Goal: Answer question/provide support

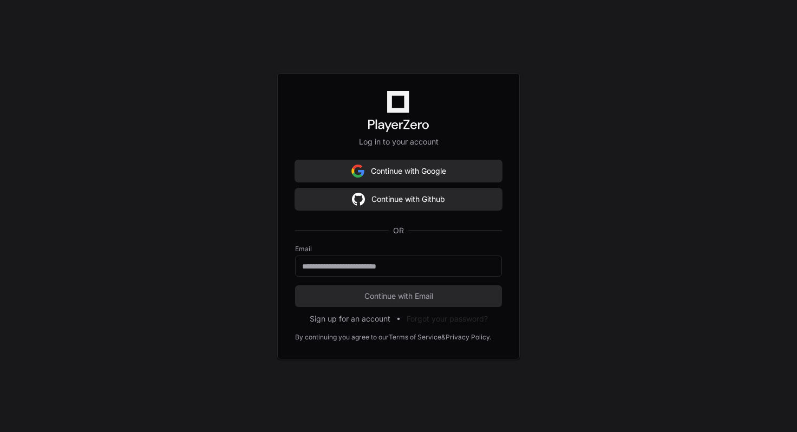
click at [389, 168] on button "Continue with Google" at bounding box center [398, 171] width 207 height 22
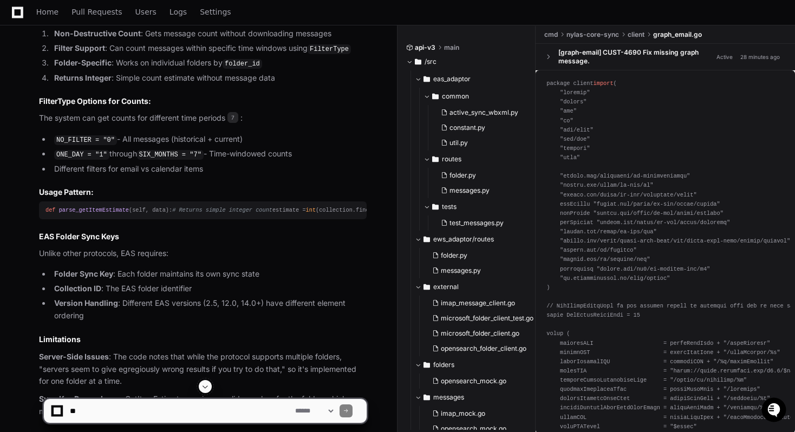
scroll to position [3957, 0]
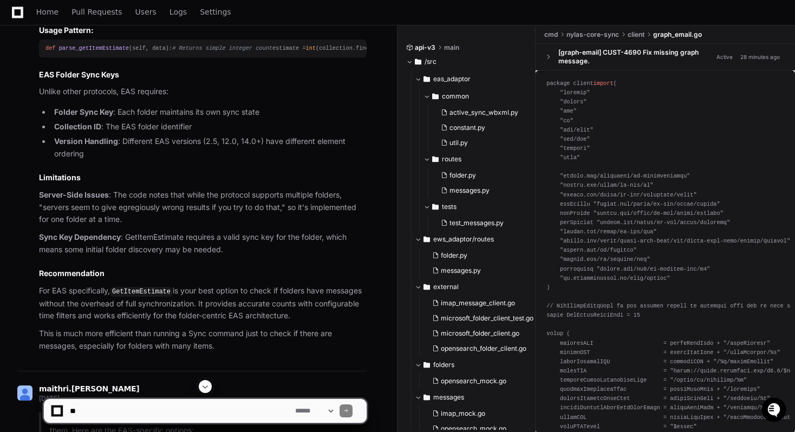
click at [110, 413] on textarea at bounding box center [180, 411] width 225 height 24
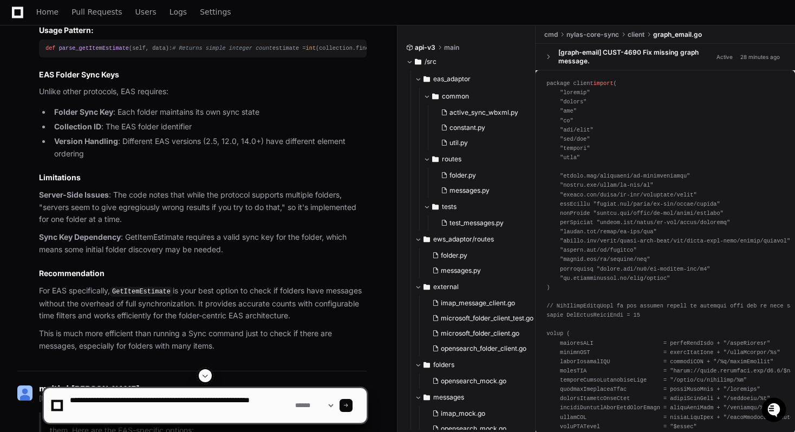
type textarea "**********"
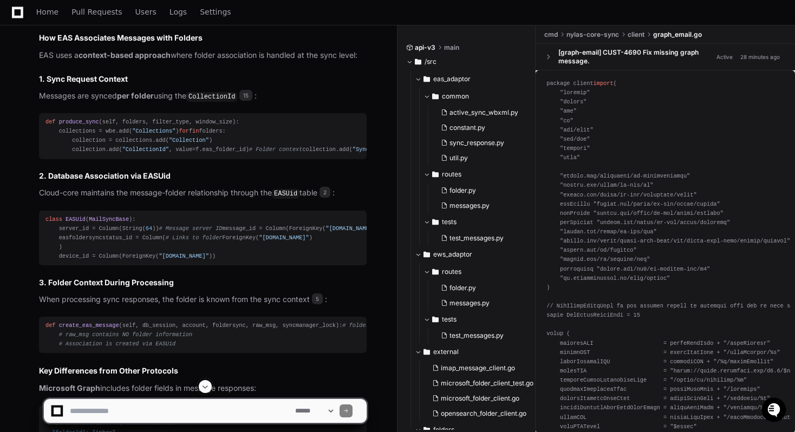
scroll to position [10013, 0]
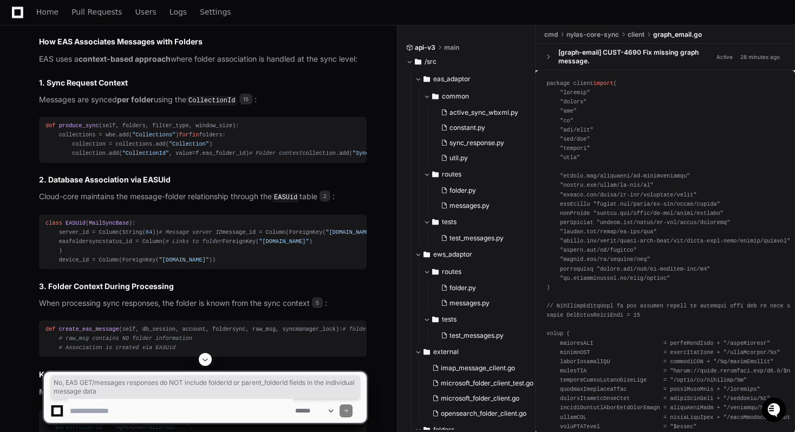
drag, startPoint x: 39, startPoint y: 170, endPoint x: 151, endPoint y: 184, distance: 112.5
copy strong "No, EAS GET/messages responses do NOT include folderId or parent_folderId field…"
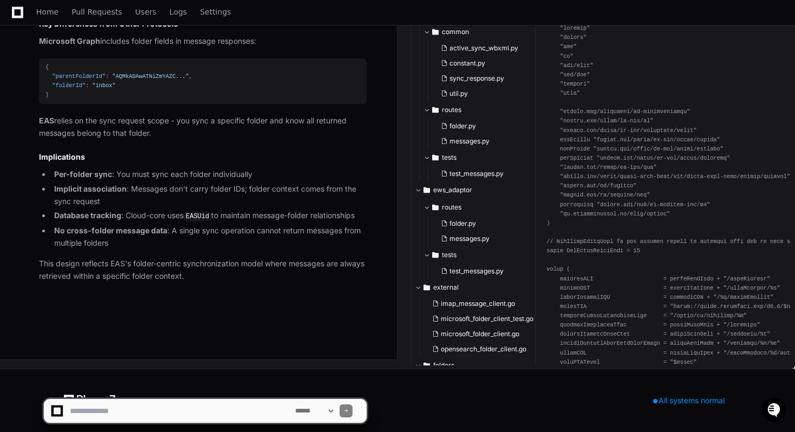
scroll to position [10768, 0]
click at [167, 411] on textarea at bounding box center [180, 411] width 225 height 24
type textarea "**********"
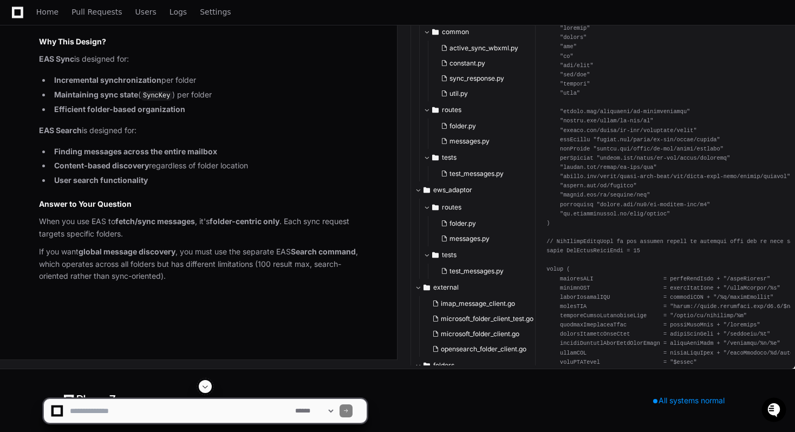
scroll to position [11751, 0]
click at [97, 420] on textarea at bounding box center [180, 411] width 225 height 24
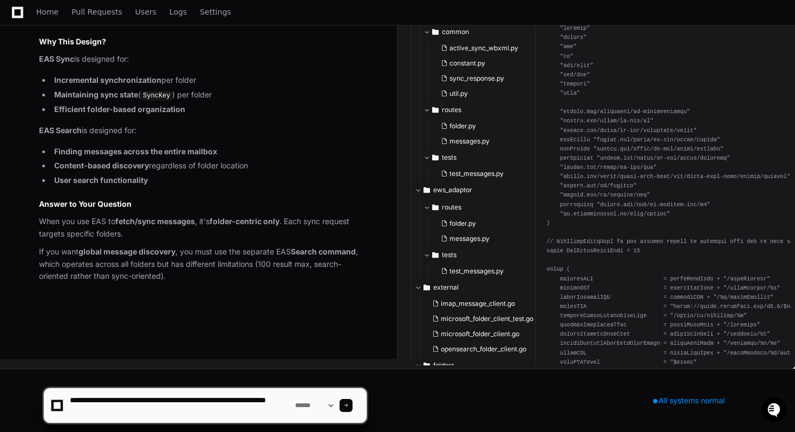
type textarea "**********"
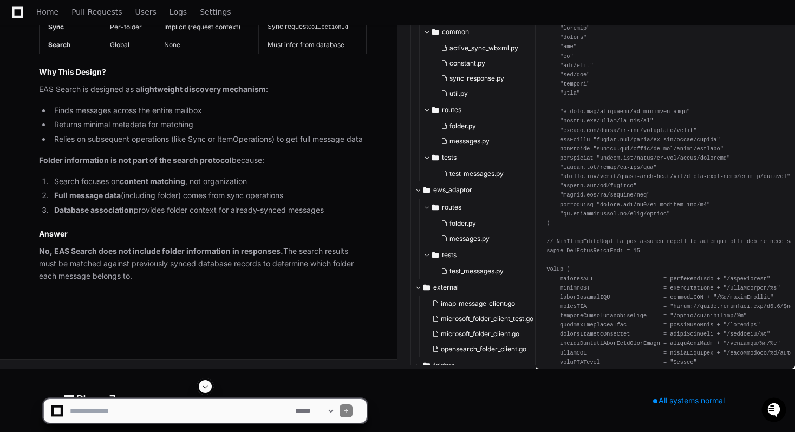
scroll to position [12877, 0]
click at [112, 256] on strong "No, EAS Search does not include folder information in responses." at bounding box center [161, 250] width 244 height 9
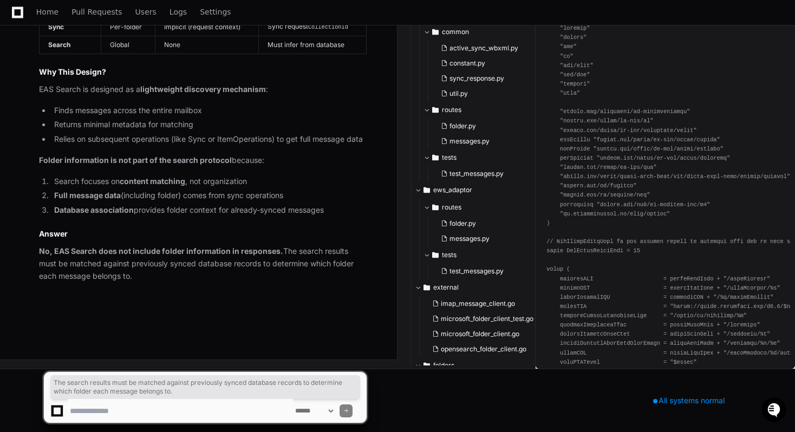
drag, startPoint x: 281, startPoint y: 311, endPoint x: 279, endPoint y: 347, distance: 36.3
click at [279, 282] on p "No, EAS Search does not include folder information in responses. The search res…" at bounding box center [203, 263] width 328 height 37
copy p "The search results must be matched against previously synced database records t…"
